Goal: Information Seeking & Learning: Check status

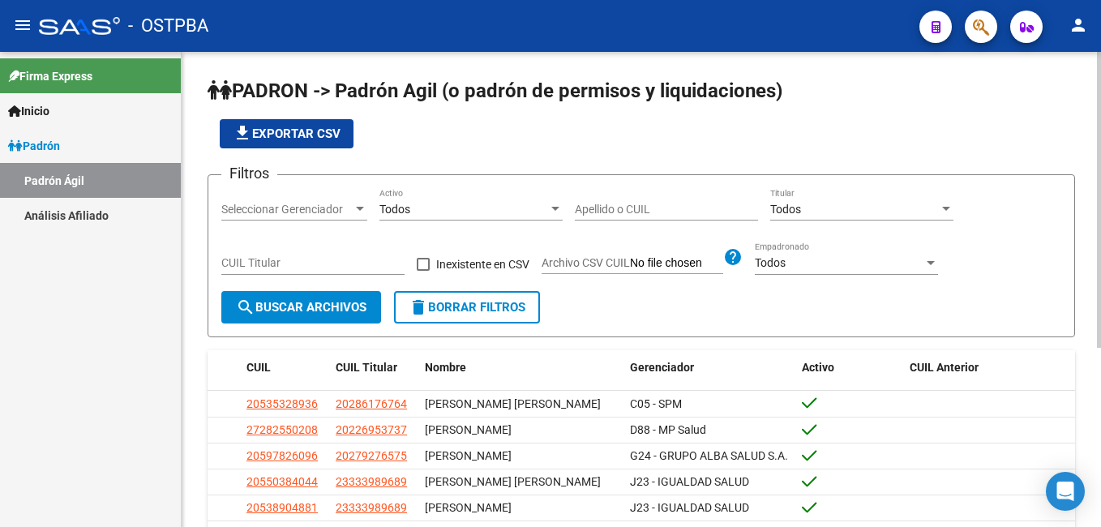
click at [576, 203] on input "Apellido o CUIL" at bounding box center [666, 210] width 183 height 14
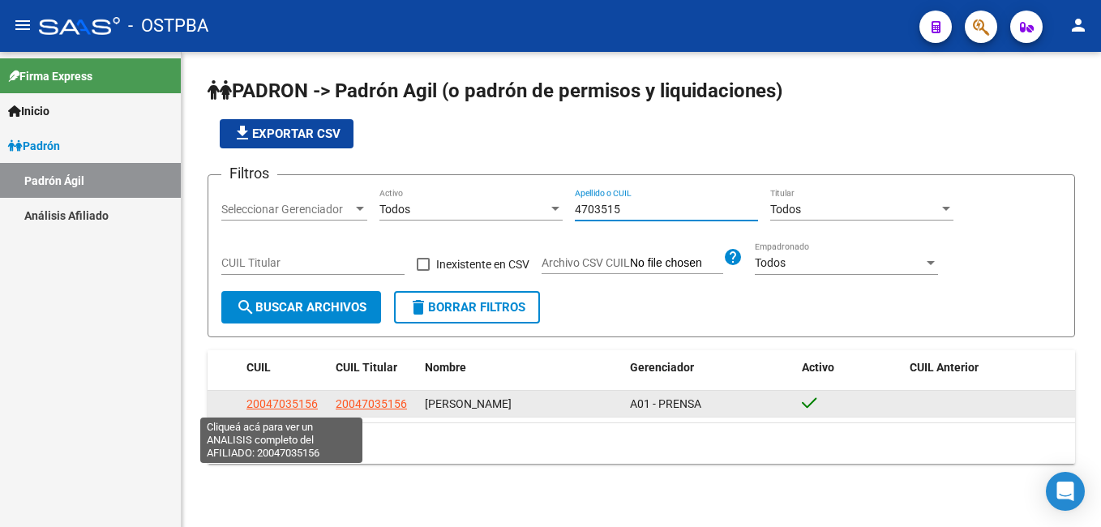
type input "4703515"
click at [289, 402] on span "20047035156" at bounding box center [281, 403] width 71 height 13
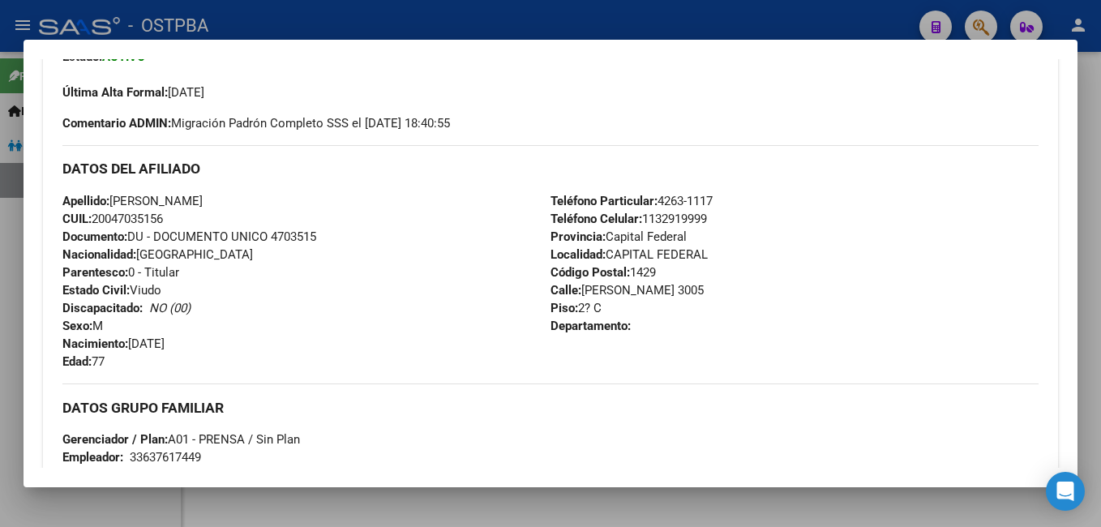
scroll to position [405, 0]
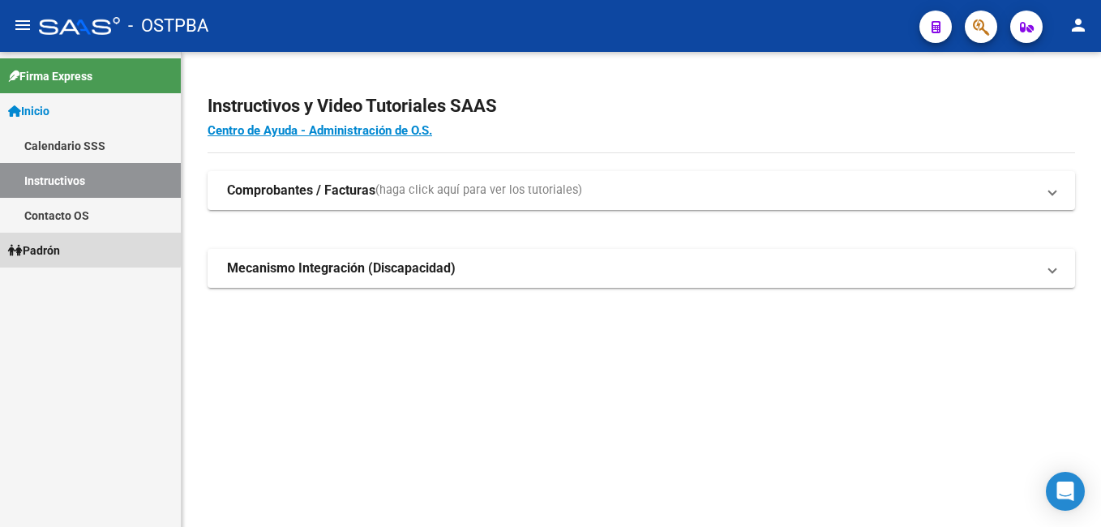
click at [44, 244] on span "Padrón" at bounding box center [34, 251] width 52 height 18
click at [44, 243] on span "Padrón" at bounding box center [34, 251] width 52 height 18
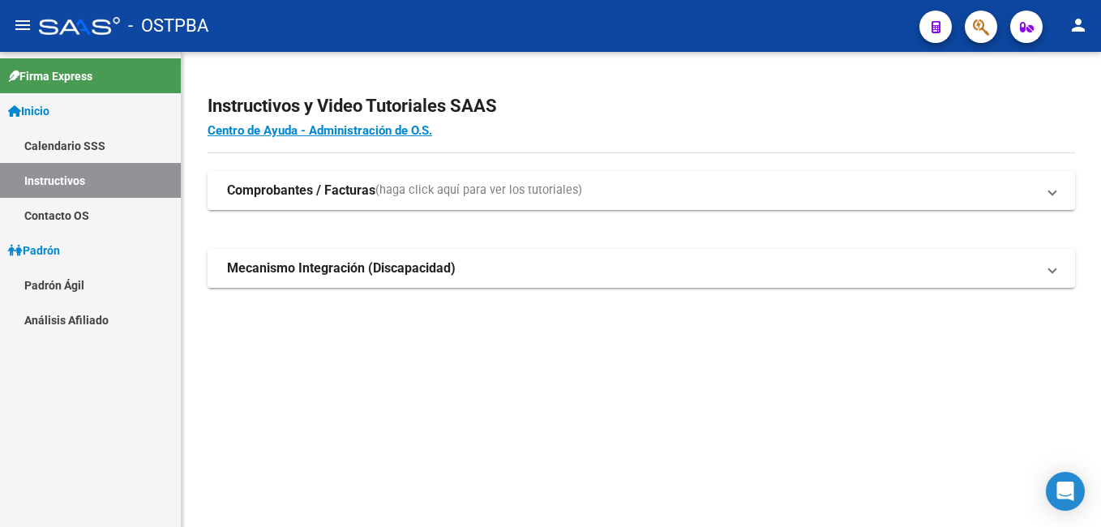
click at [43, 280] on link "Padrón Ágil" at bounding box center [90, 285] width 181 height 35
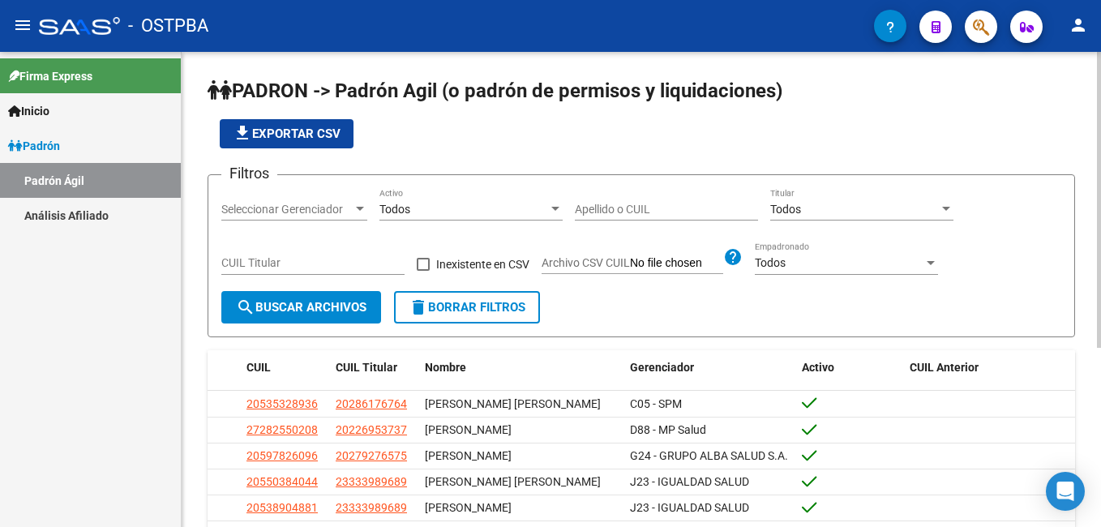
click at [576, 205] on input "Apellido o CUIL" at bounding box center [666, 210] width 183 height 14
